Goal: Find specific page/section: Find specific page/section

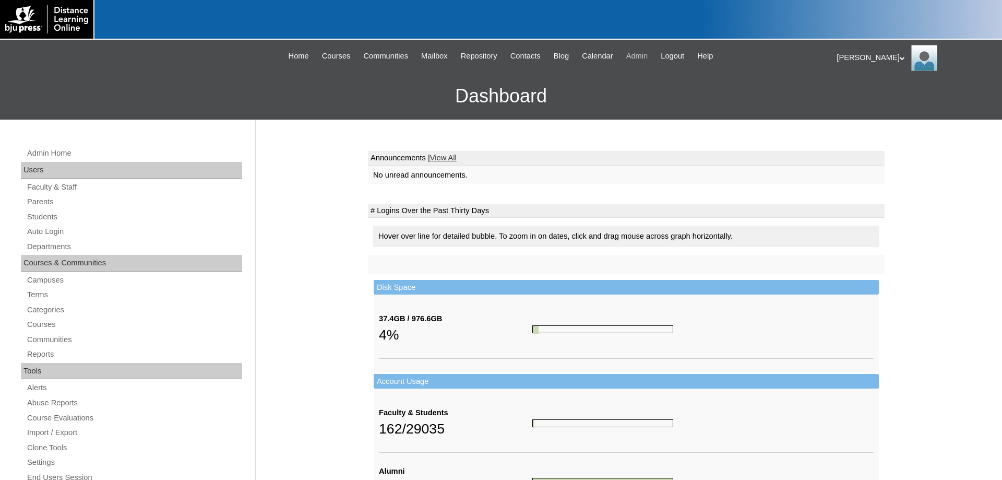
click at [646, 55] on span "Admin" at bounding box center [637, 56] width 22 height 12
click at [35, 295] on link "Terms" at bounding box center [134, 294] width 216 height 13
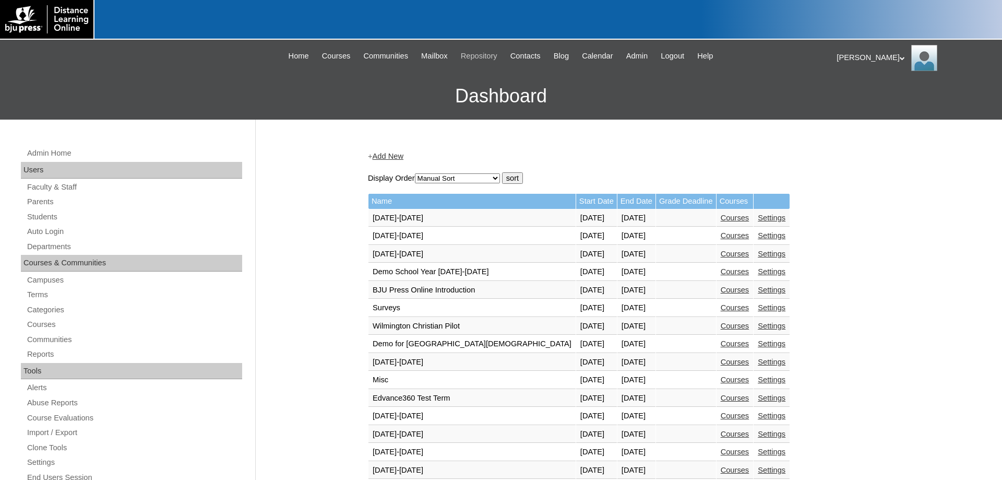
click at [464, 56] on span "Repository" at bounding box center [479, 56] width 37 height 12
